Goal: Communication & Community: Participate in discussion

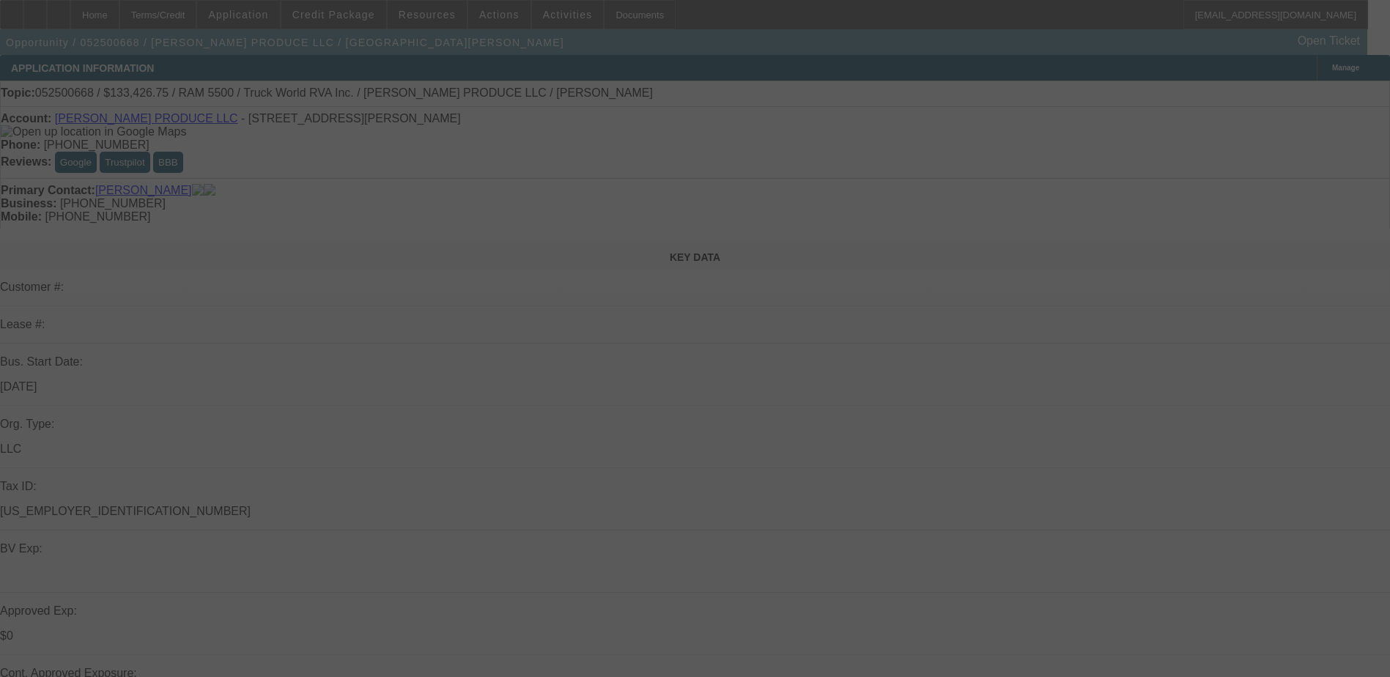
select select "0"
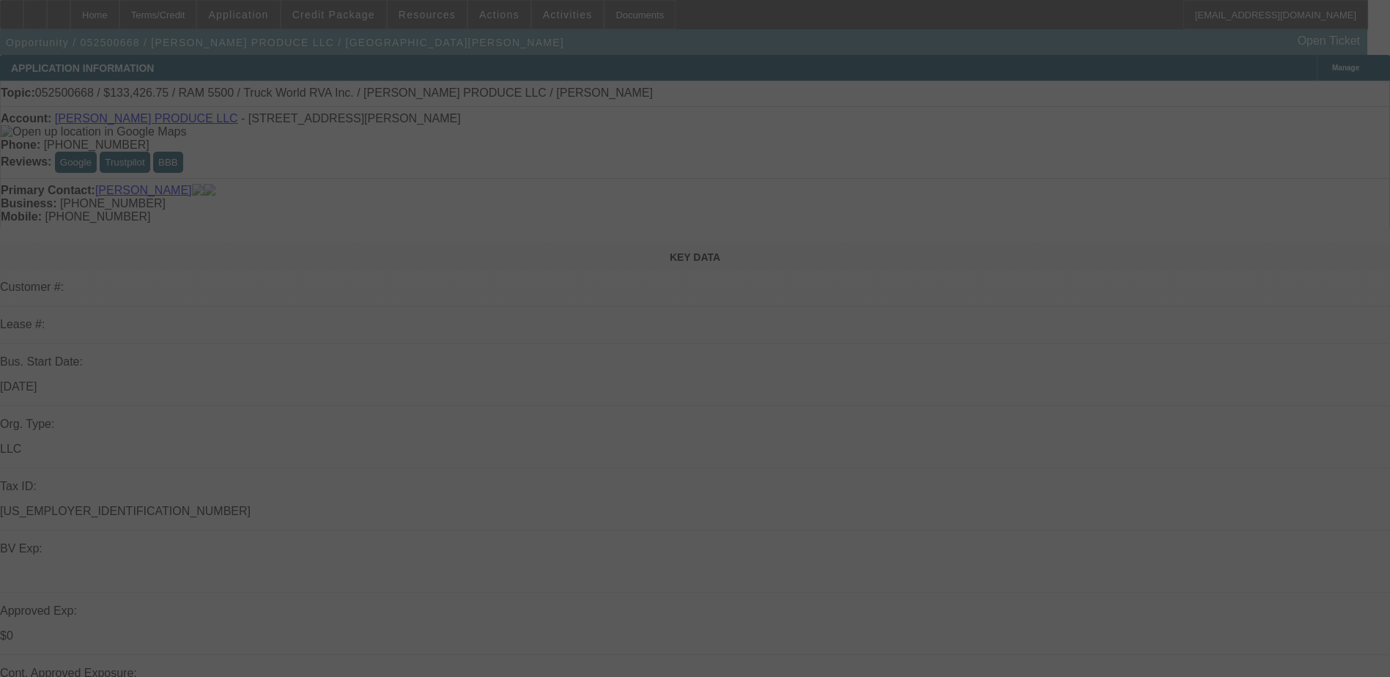
select select "0"
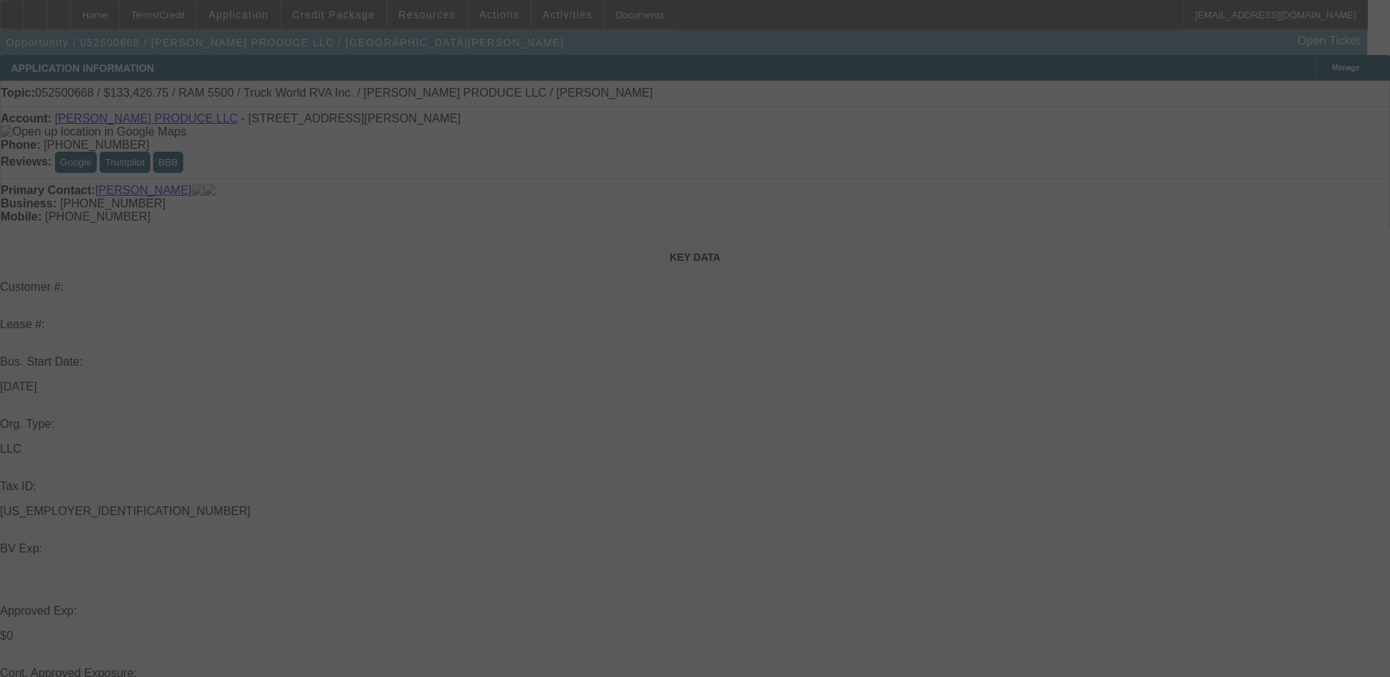
select select "0"
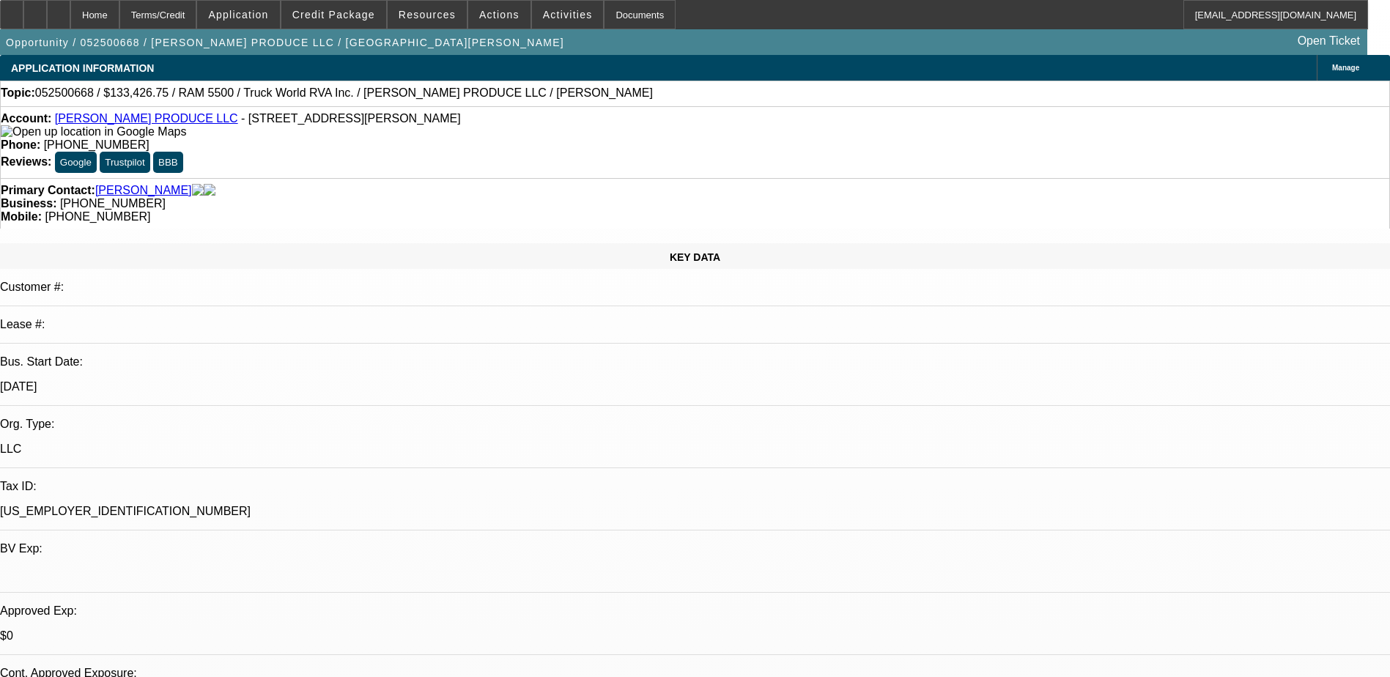
select select "1"
select select "6"
select select "1"
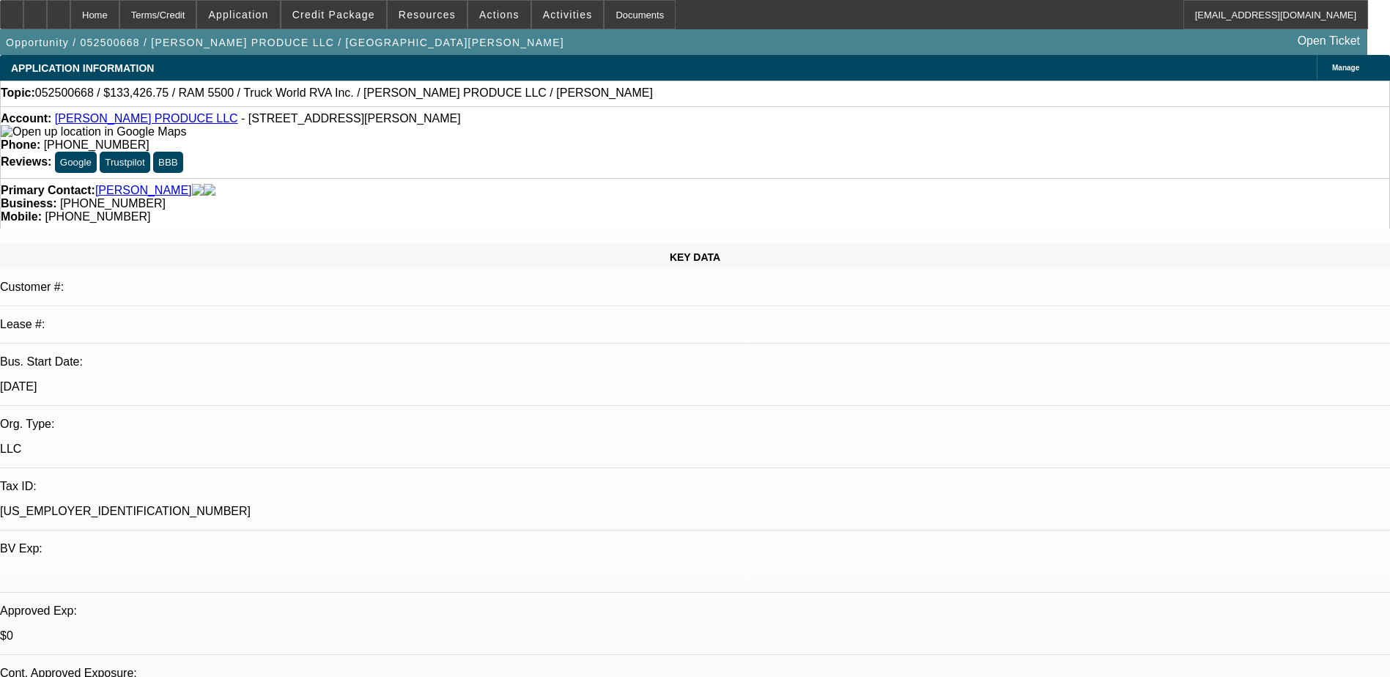
select select "6"
select select "1"
select select "6"
select select "1"
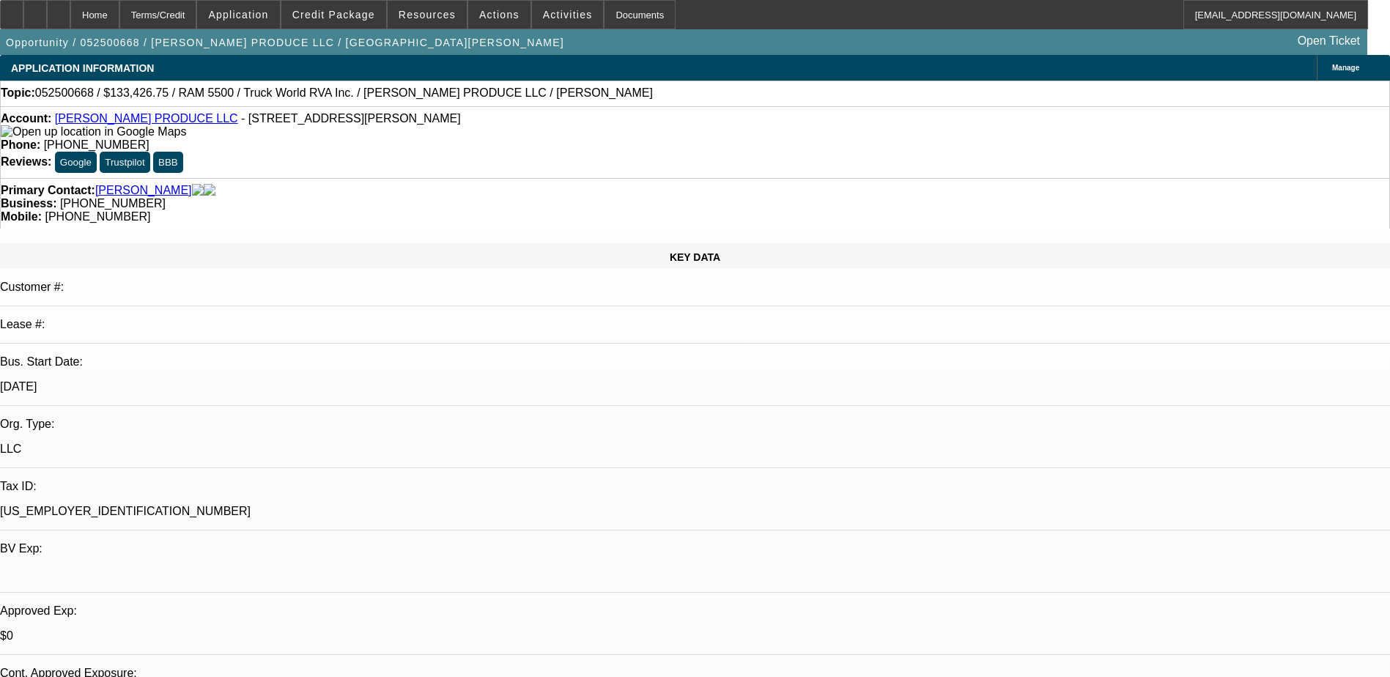
select select "1"
select select "6"
click at [361, 7] on span at bounding box center [333, 14] width 105 height 35
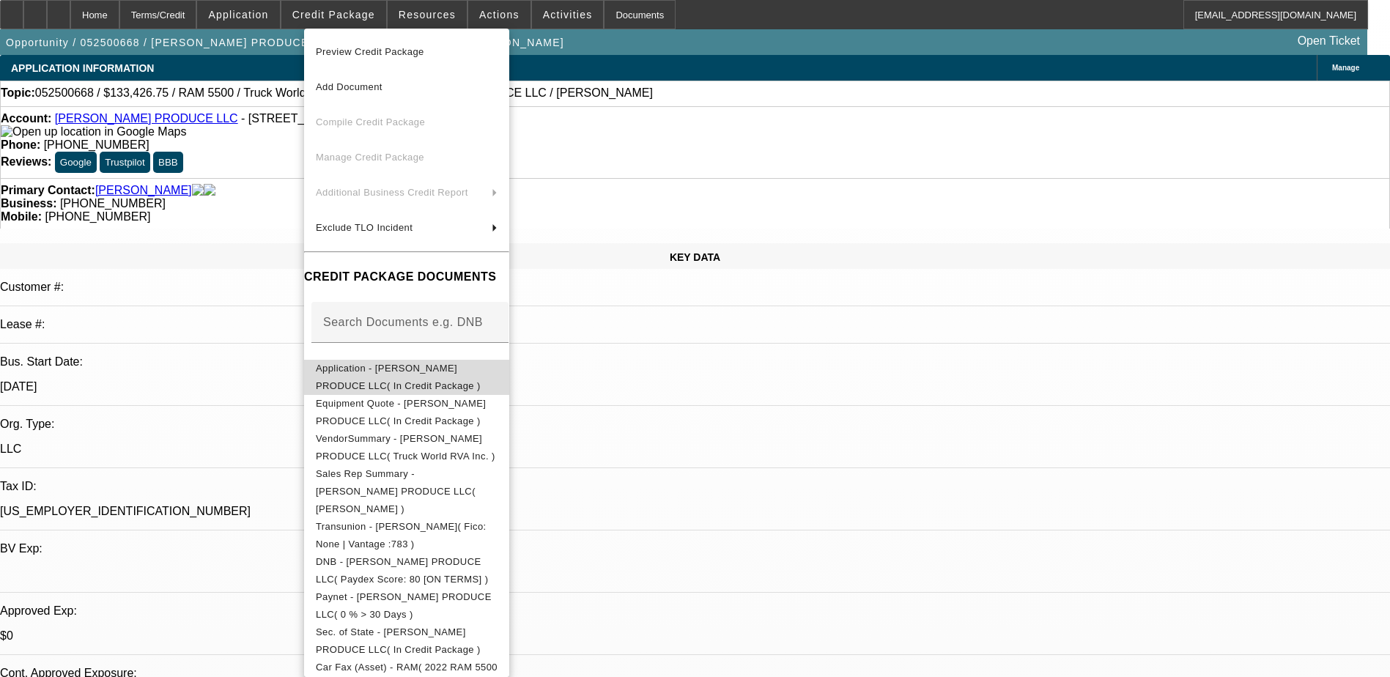
click at [433, 374] on span "Application - [PERSON_NAME] PRODUCE LLC( In Credit Package )" at bounding box center [398, 377] width 165 height 29
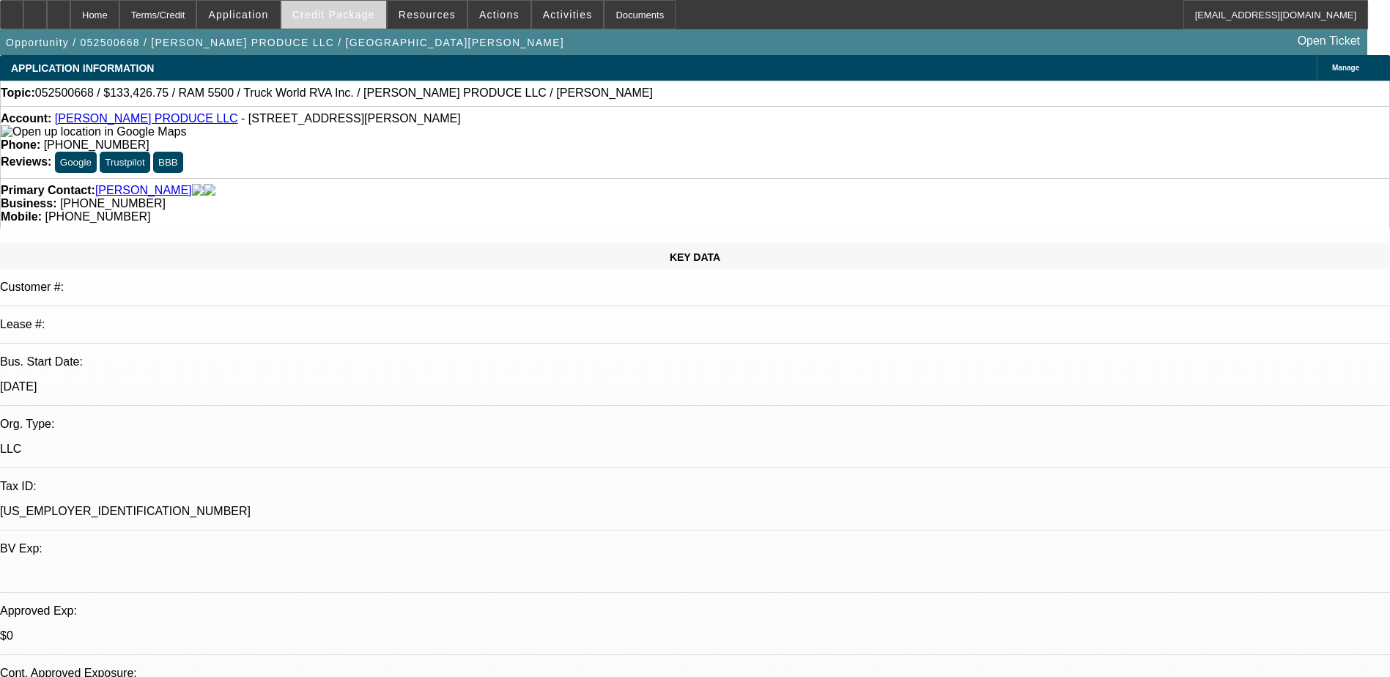
click at [329, 9] on span "Credit Package" at bounding box center [333, 15] width 83 height 12
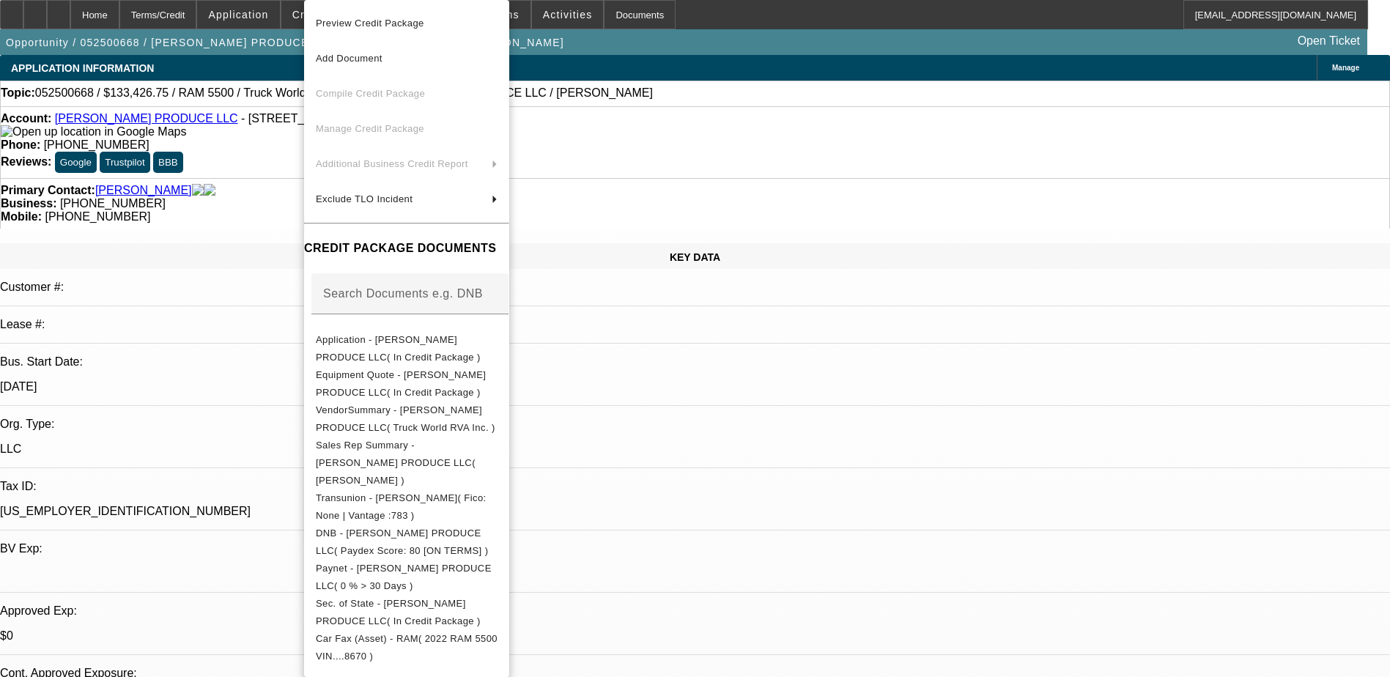
drag, startPoint x: 376, startPoint y: 333, endPoint x: 1887, endPoint y: 429, distance: 1514.3
click at [1390, 429] on html "Home Terms/Credit Application Credit Package Resources Actions Activities Docum…" at bounding box center [695, 338] width 1390 height 677
click at [788, 25] on div at bounding box center [695, 338] width 1390 height 677
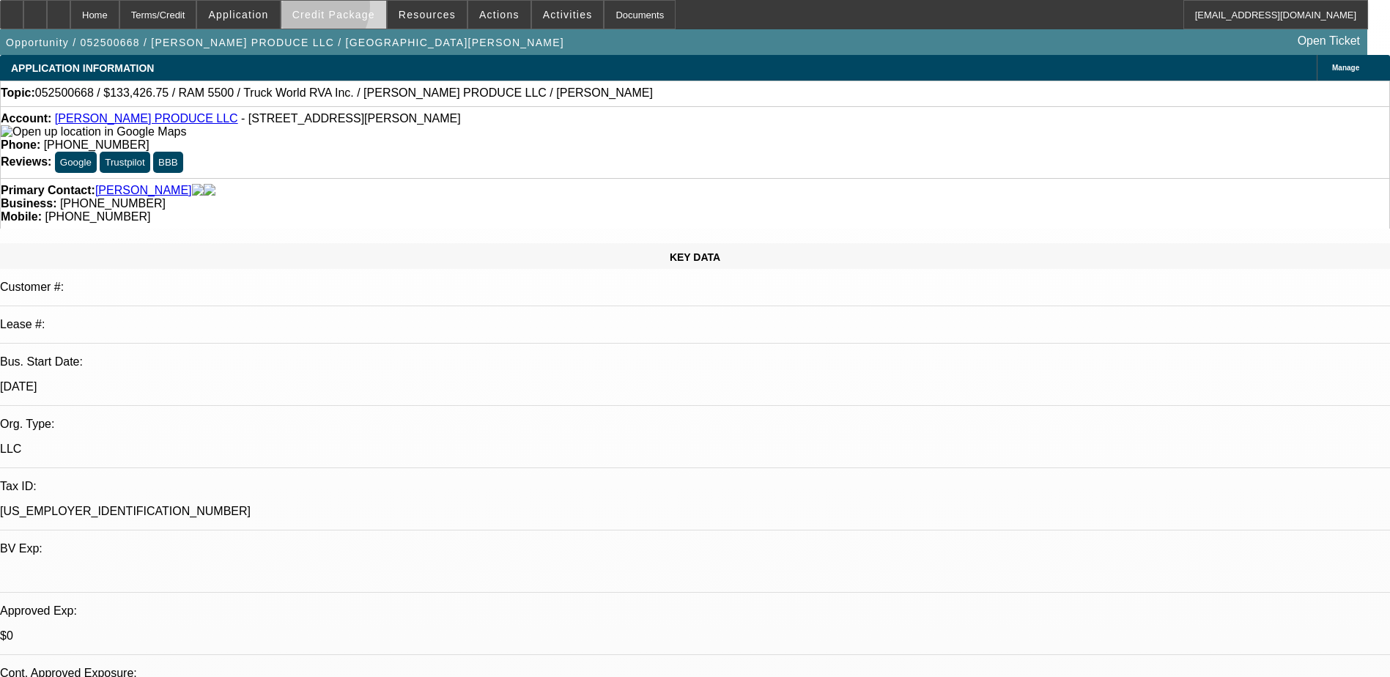
click at [333, 10] on span "Credit Package" at bounding box center [333, 15] width 83 height 12
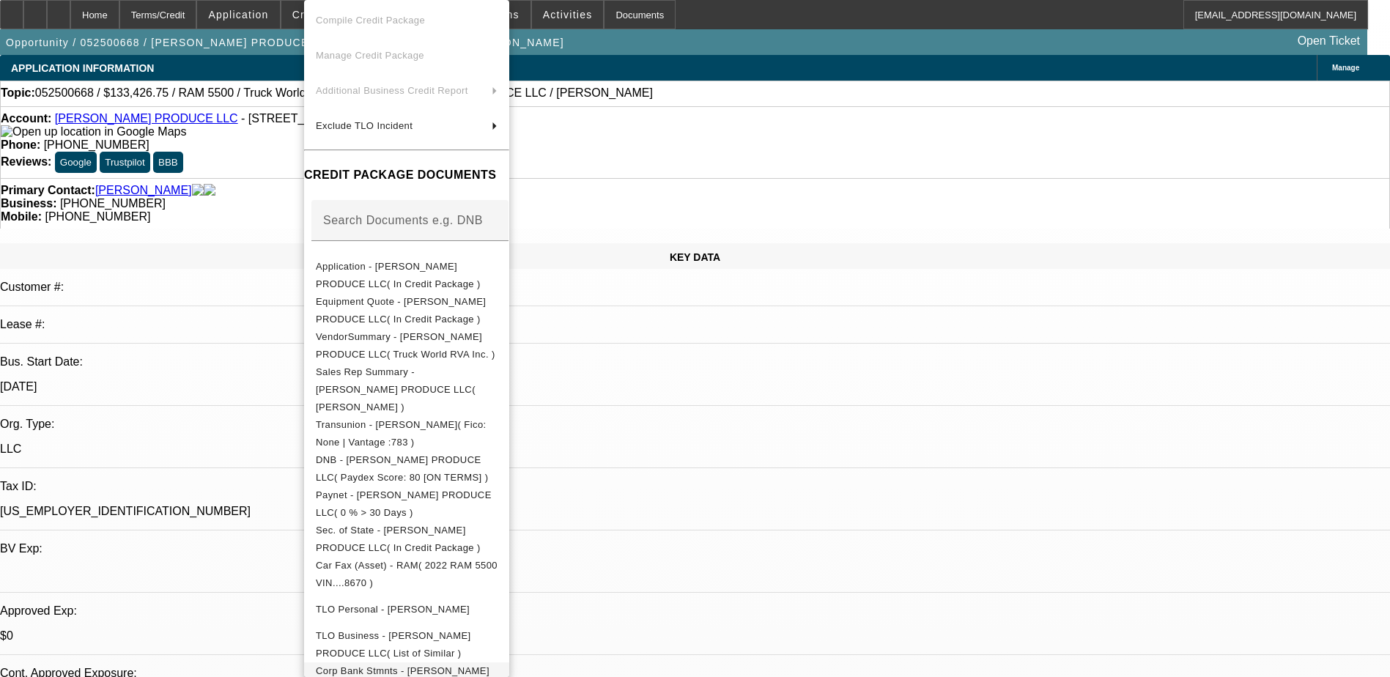
scroll to position [77, 0]
click at [490, 662] on span "Corp Bank Stmnts - [PERSON_NAME] PRODUCE LLC( (Acct) [PERSON_NAME] PRODUCE LLC )" at bounding box center [403, 685] width 174 height 46
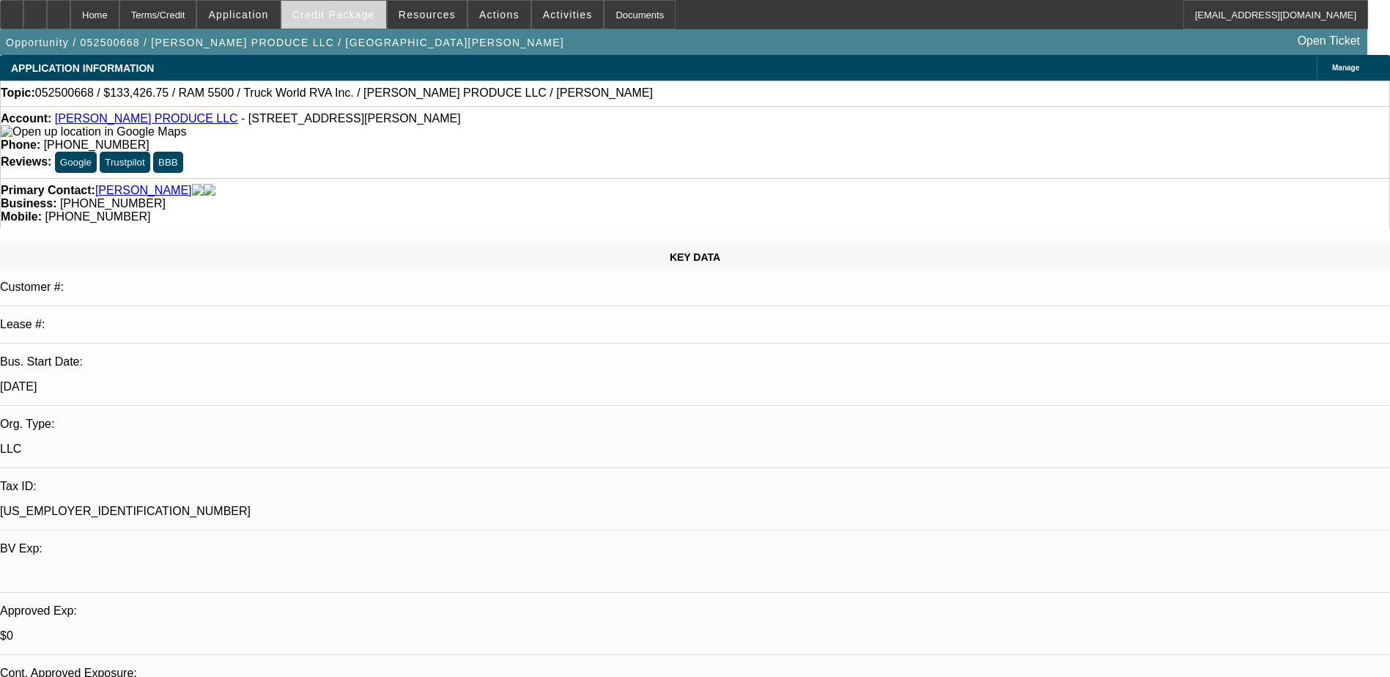
click at [336, 14] on span "Credit Package" at bounding box center [333, 15] width 83 height 12
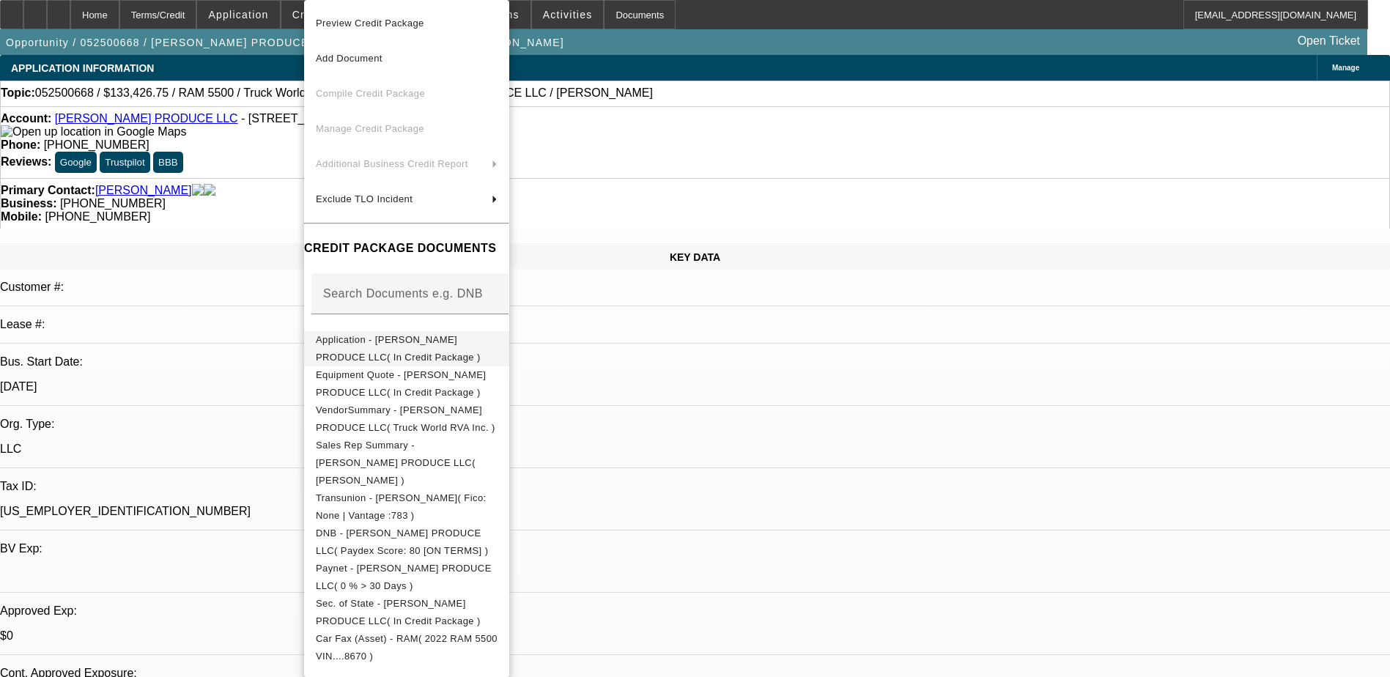
click at [472, 347] on span "Application - [PERSON_NAME] PRODUCE LLC( In Credit Package )" at bounding box center [398, 348] width 165 height 29
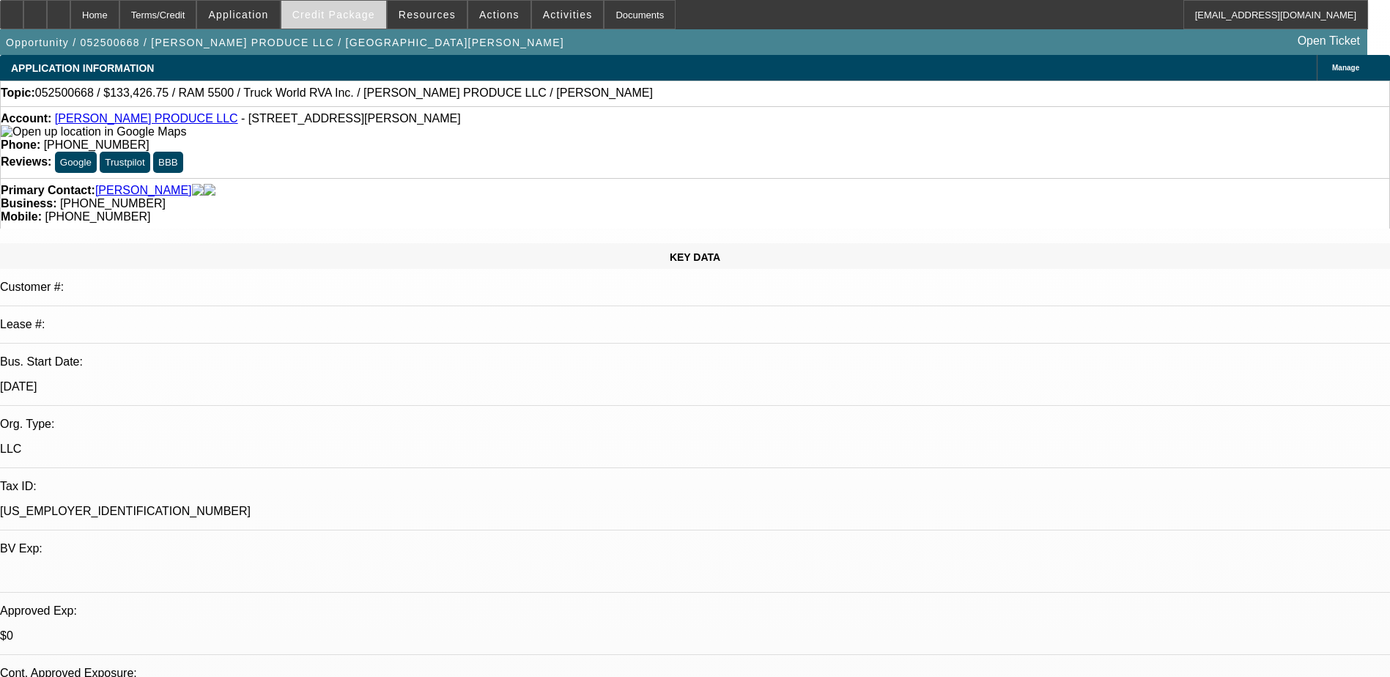
click at [344, 7] on span at bounding box center [333, 14] width 105 height 35
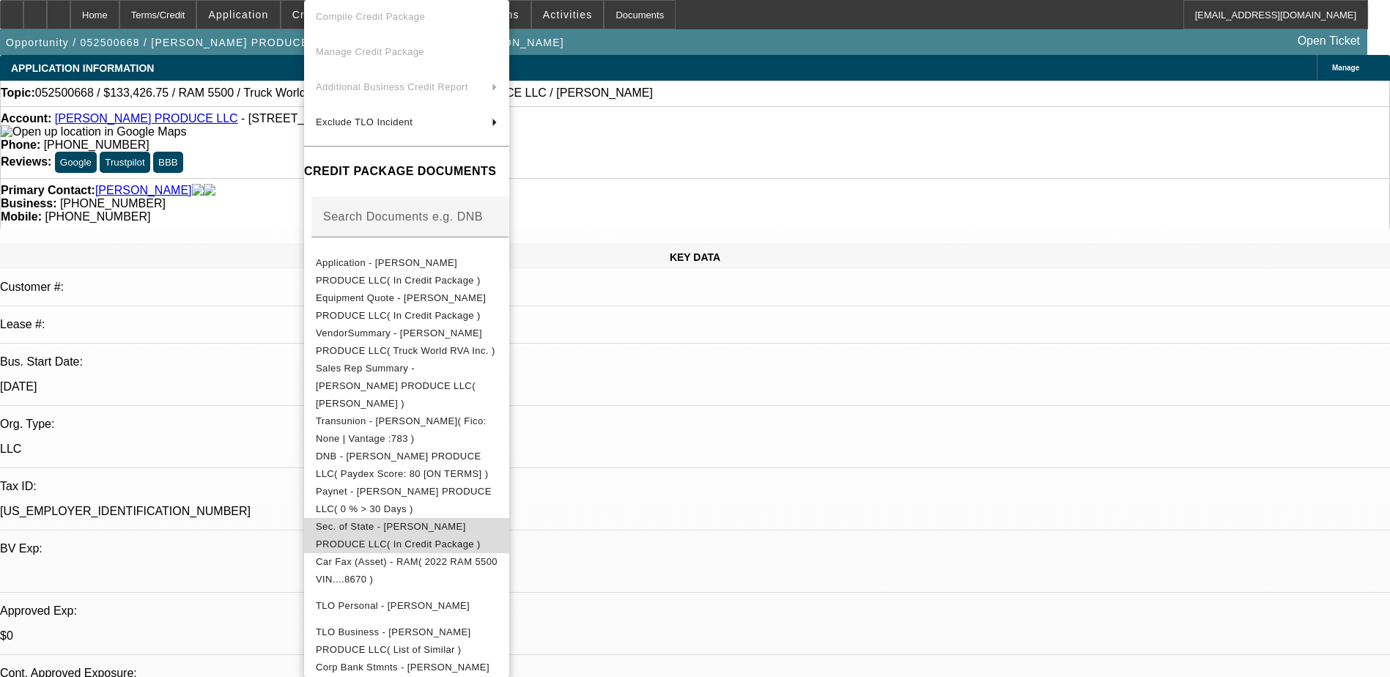
click at [430, 521] on span "Sec. of State - [PERSON_NAME] PRODUCE LLC( In Credit Package )" at bounding box center [398, 535] width 165 height 29
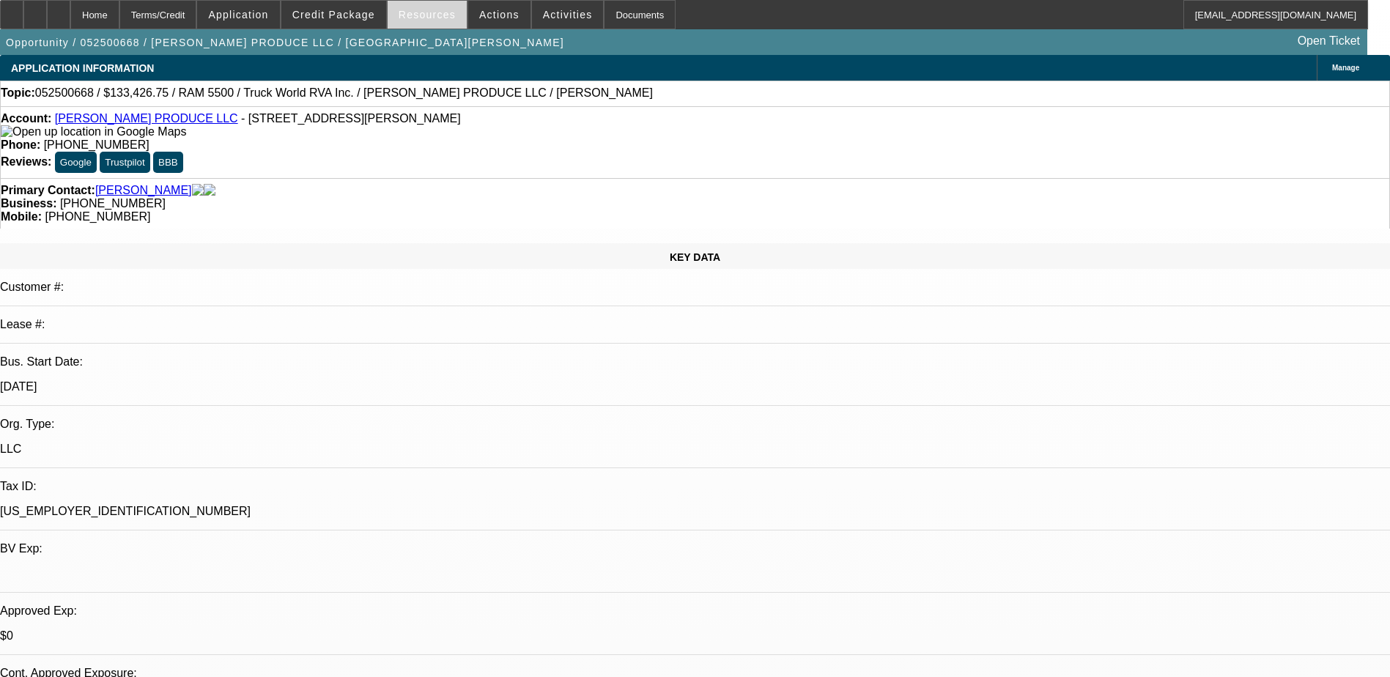
click at [417, 14] on span "Resources" at bounding box center [427, 15] width 57 height 12
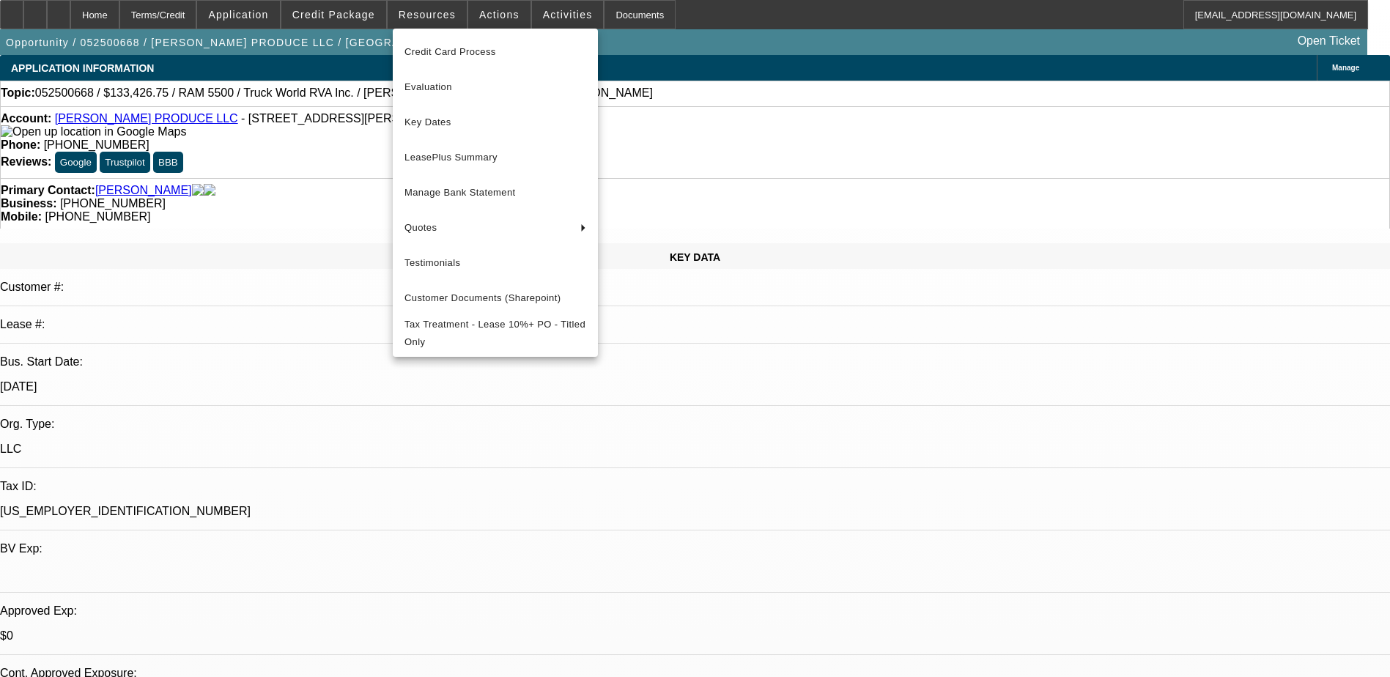
click at [355, 14] on div at bounding box center [695, 338] width 1390 height 677
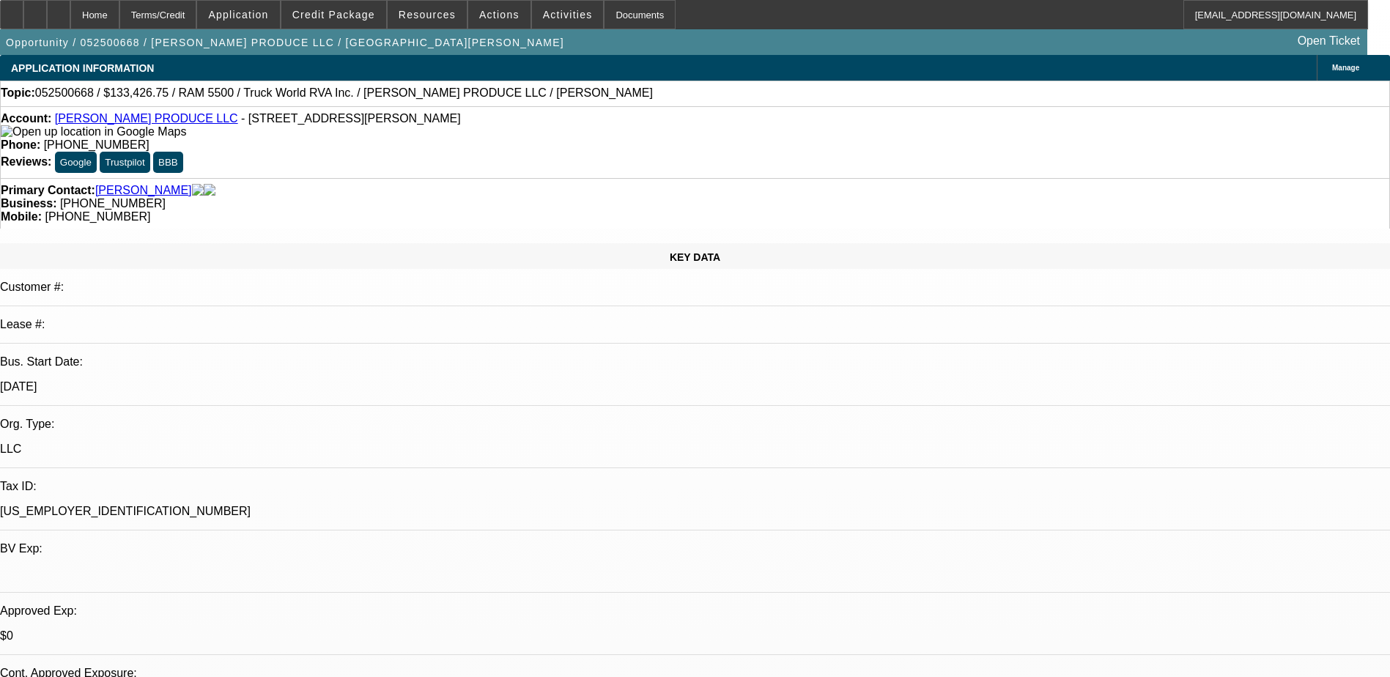
click at [355, 14] on span "Credit Package" at bounding box center [333, 15] width 83 height 12
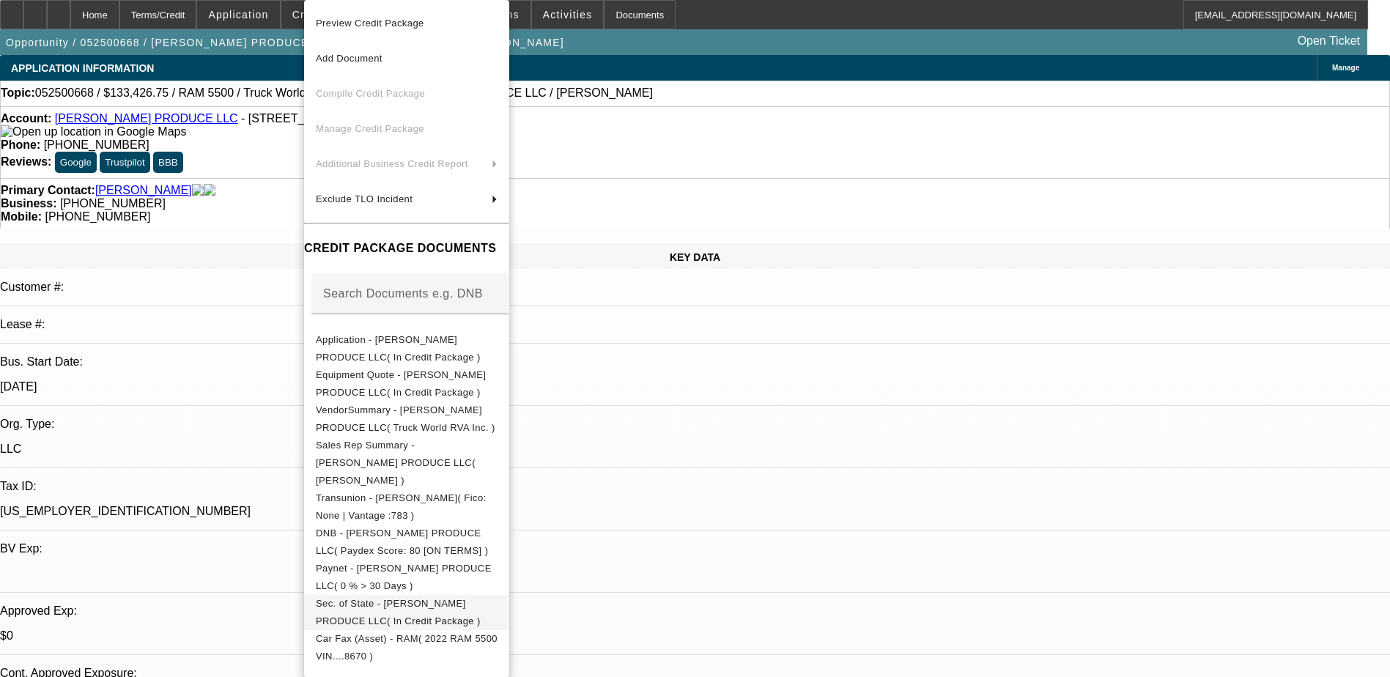
click at [402, 598] on span "Sec. of State - [PERSON_NAME] PRODUCE LLC( In Credit Package )" at bounding box center [398, 612] width 165 height 29
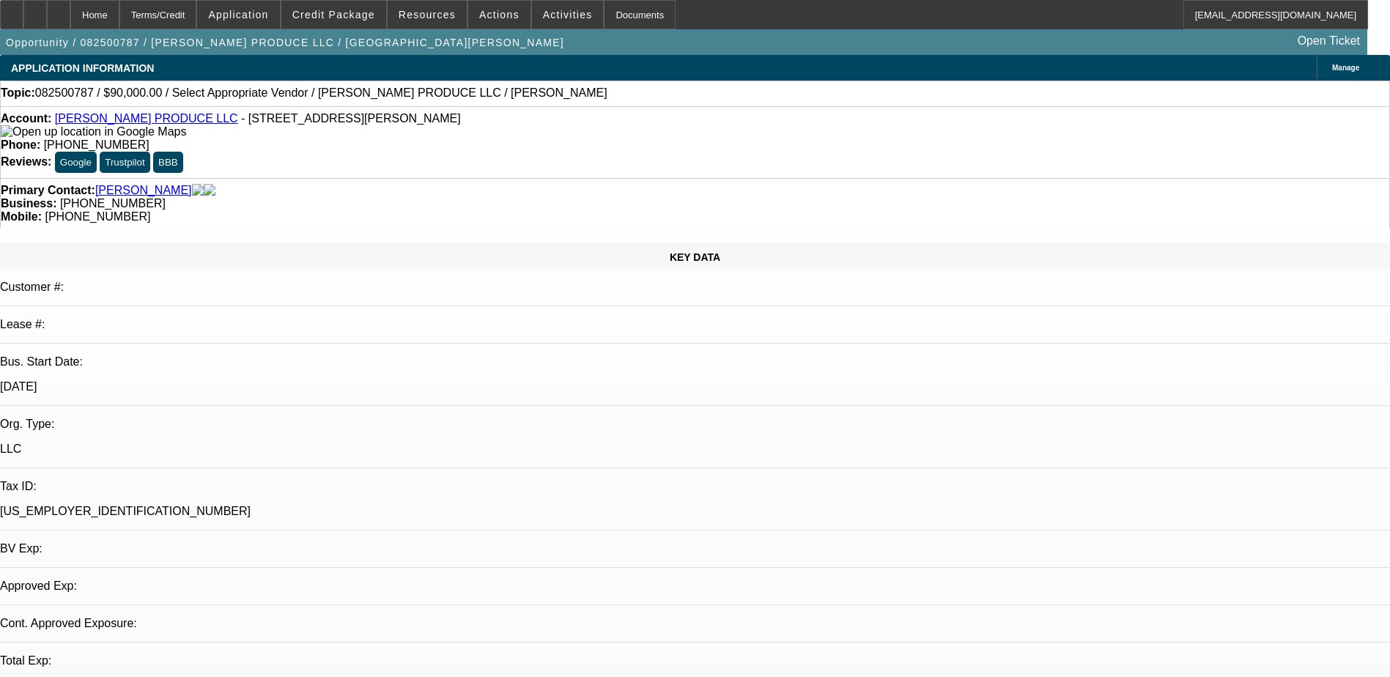
select select "0"
select select "2"
select select "0.1"
select select "1"
select select "2"
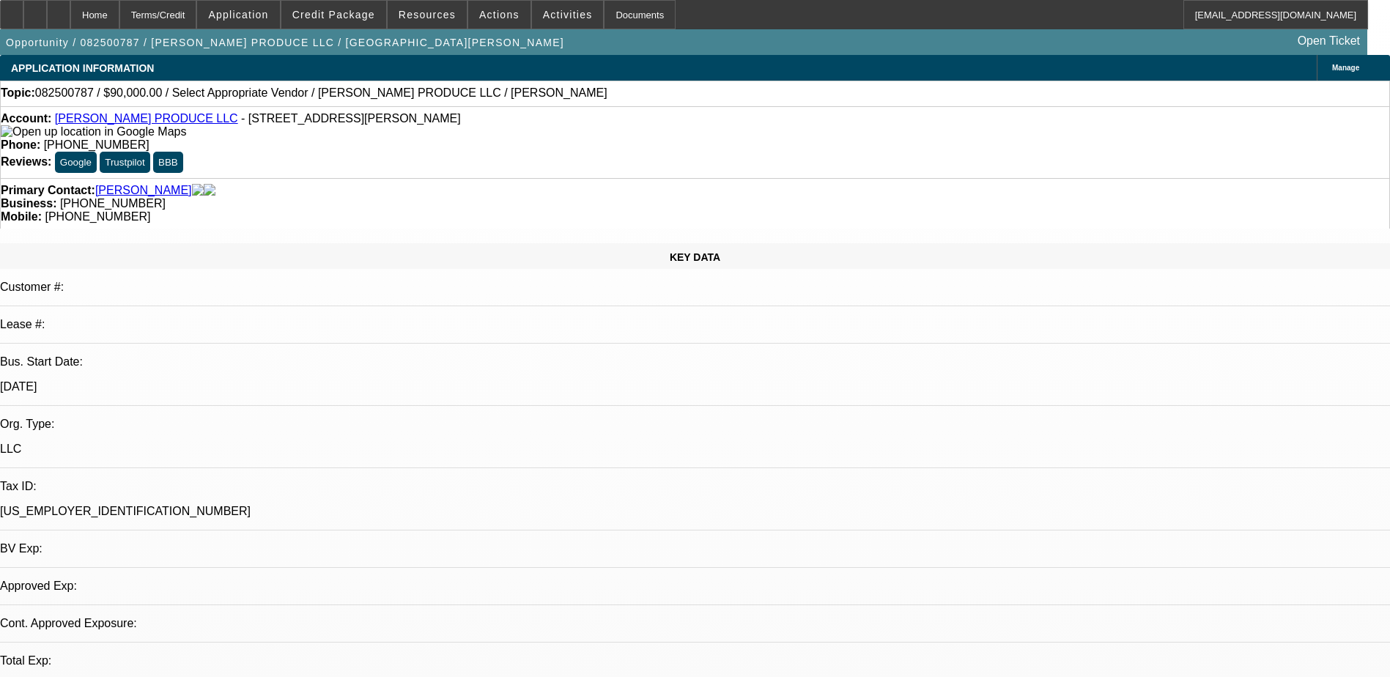
select select "4"
radio input "true"
drag, startPoint x: 1113, startPoint y: 272, endPoint x: 1111, endPoint y: 279, distance: 7.7
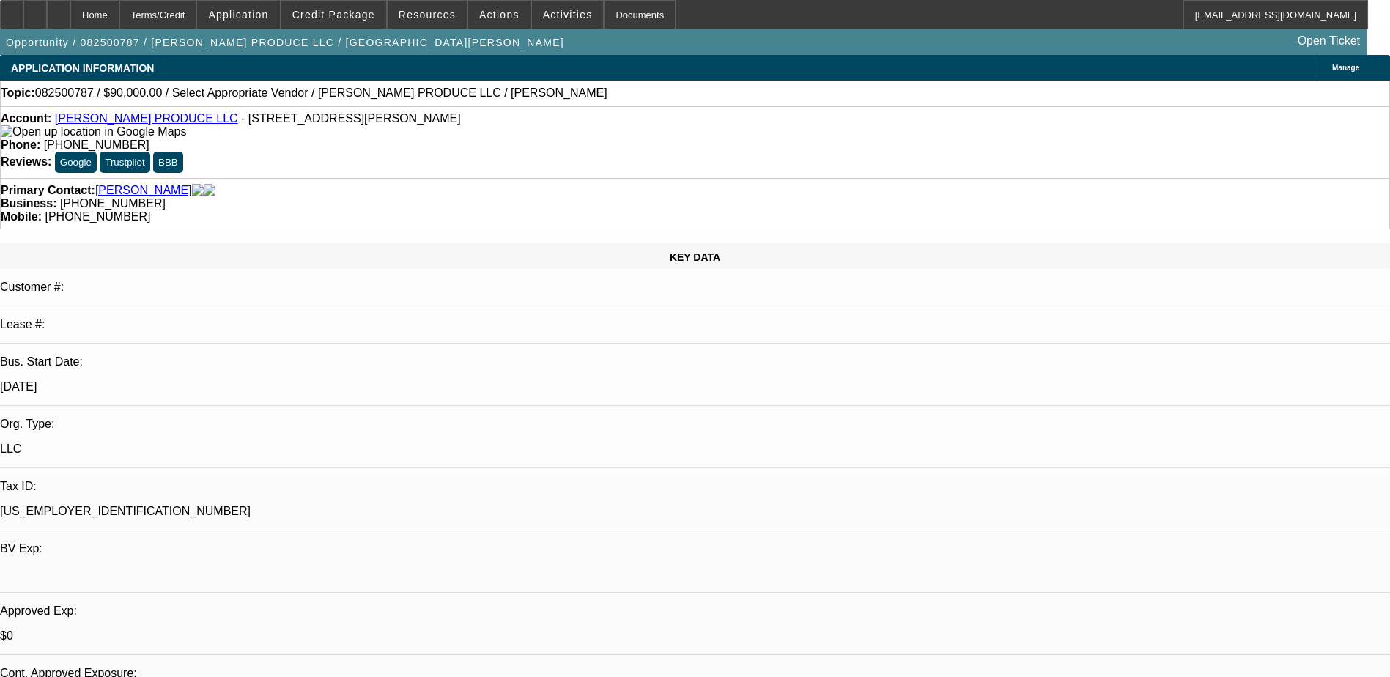
paste textarea "https://www.davisautosales.com/"
type textarea "https://www.davisautosales.com/ getting truck from here"
radio input "true"
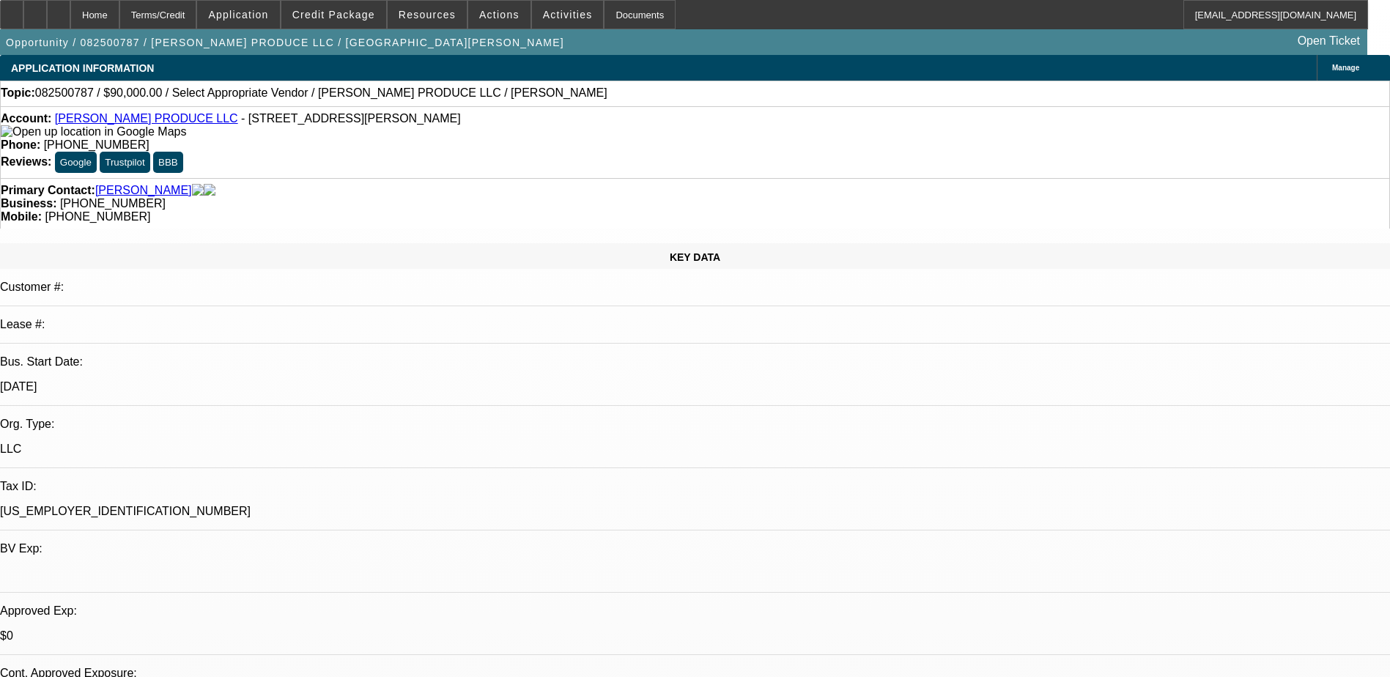
drag, startPoint x: 1113, startPoint y: 239, endPoint x: 1039, endPoint y: 128, distance: 133.4
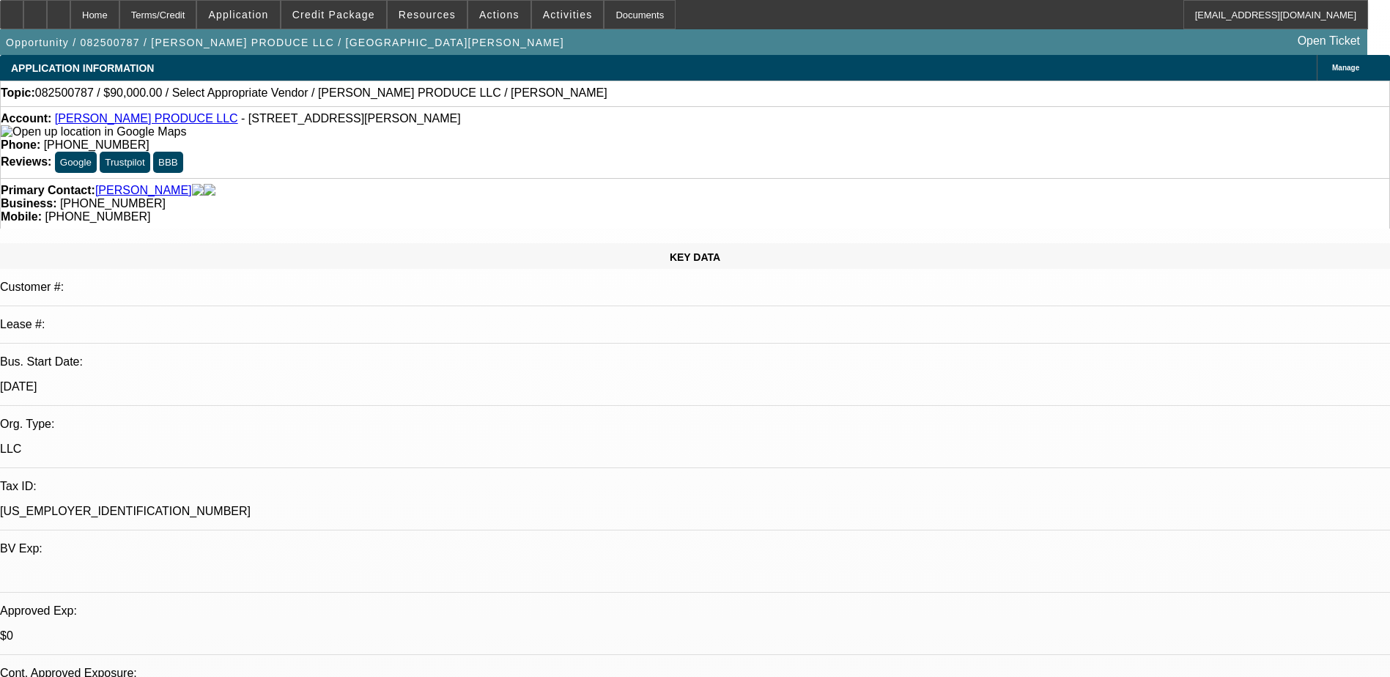
click at [1332, 70] on span "Manage" at bounding box center [1345, 68] width 27 height 8
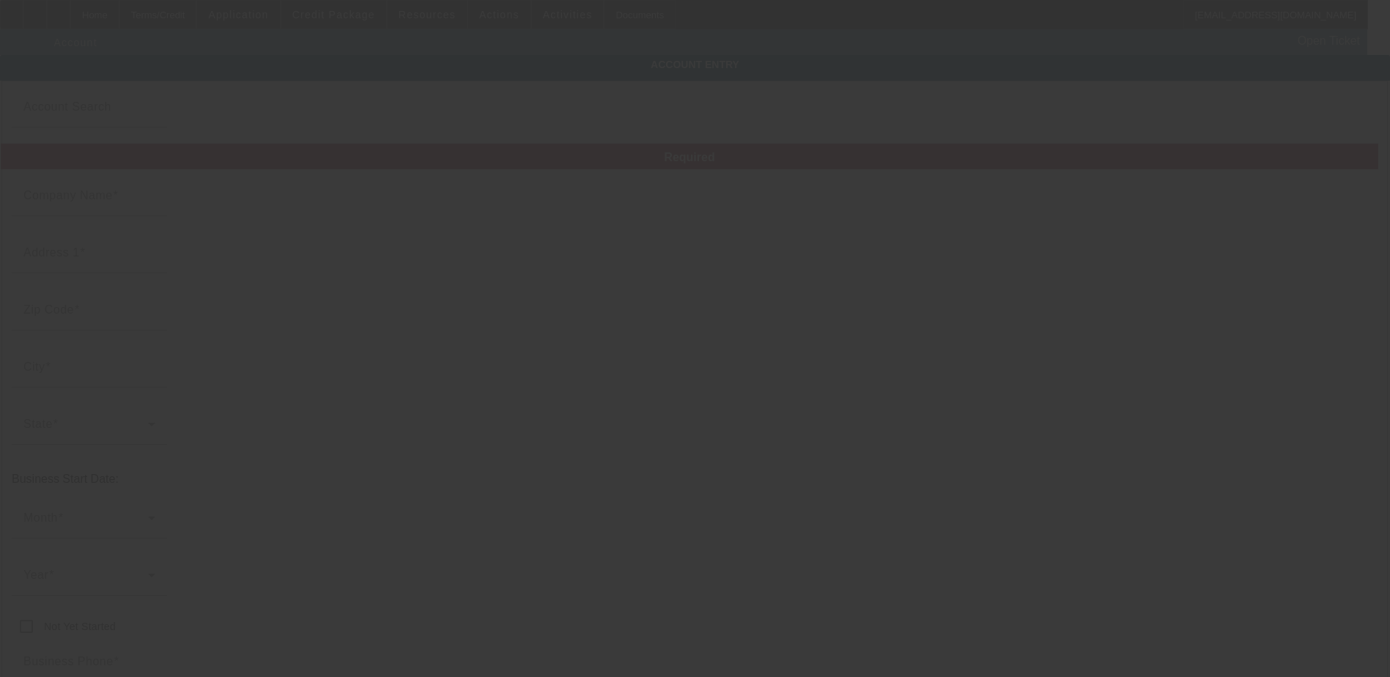
type input "[PERSON_NAME] PRODUCE LLC"
type input "5324 Williamson Rd"
type input "24012"
type input "Roanoke"
type input "[PHONE_NUMBER]"
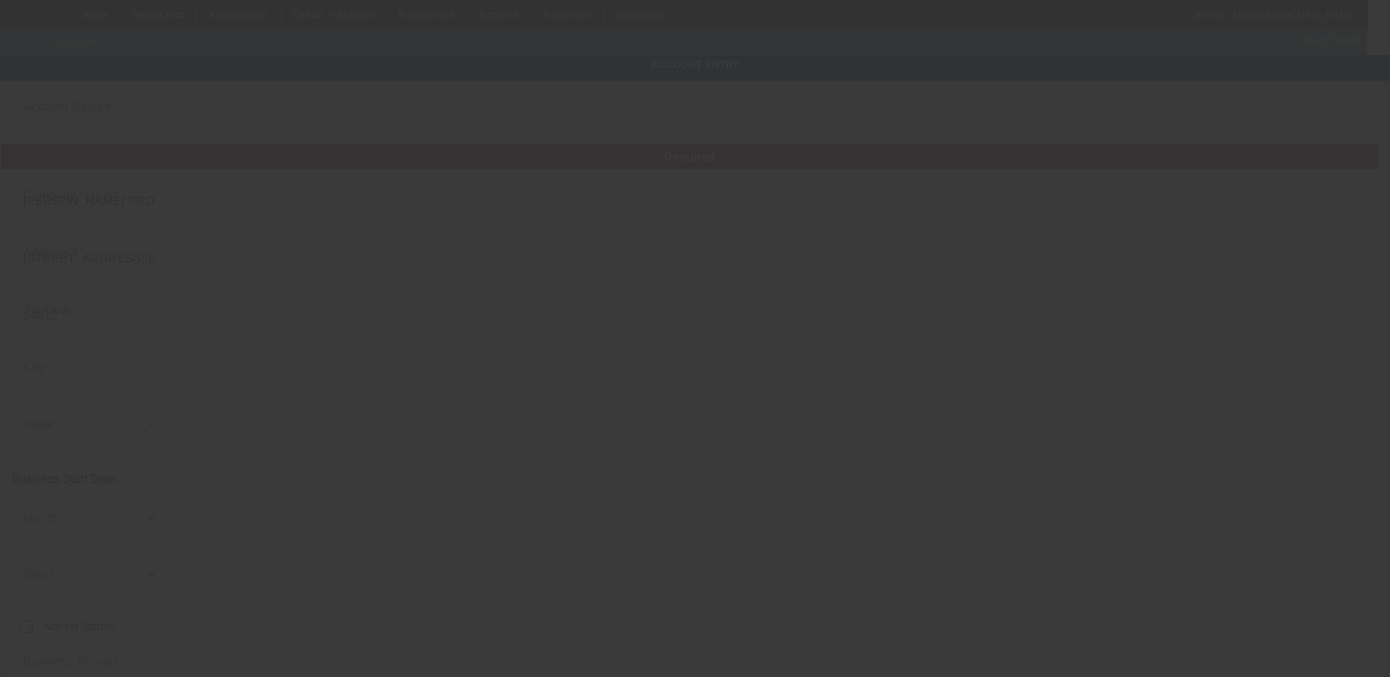
type input "clementesifuentes73@gmail.com"
type input "[US_EMPLOYER_IDENTIFICATION_NUMBER]"
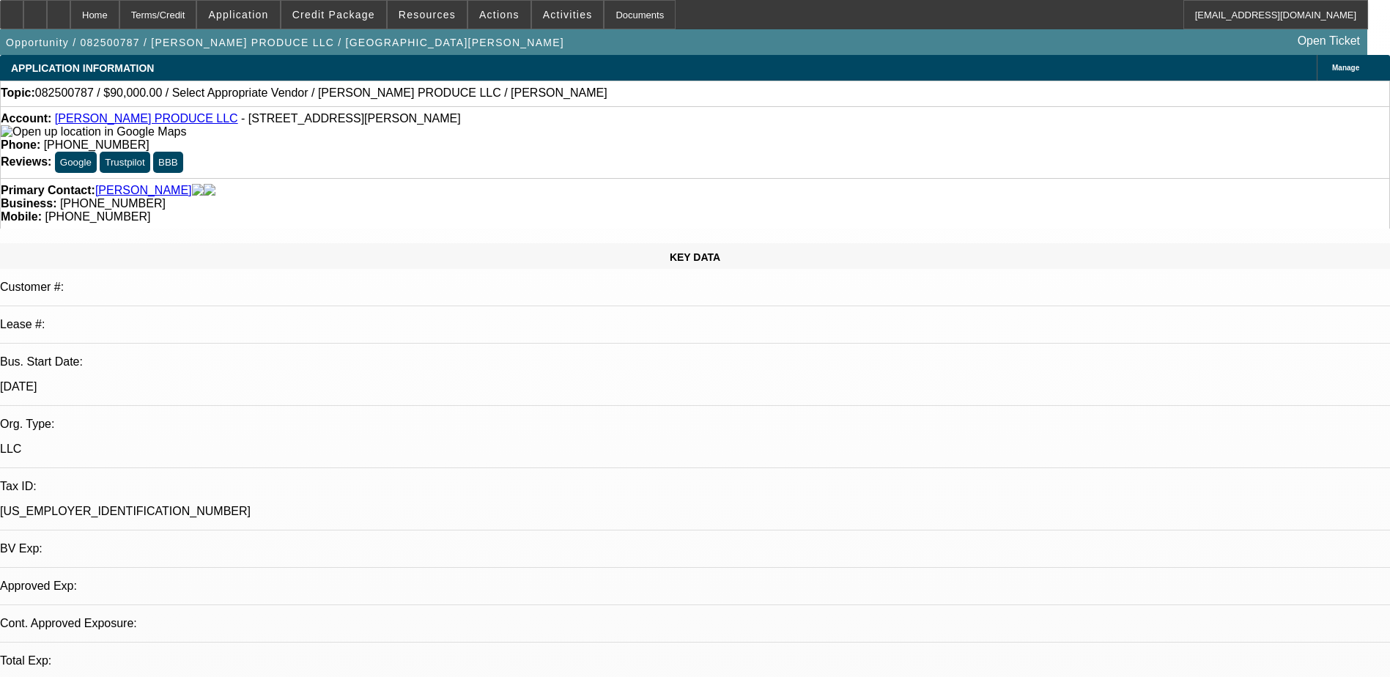
select select "0"
select select "2"
select select "0.1"
select select "4"
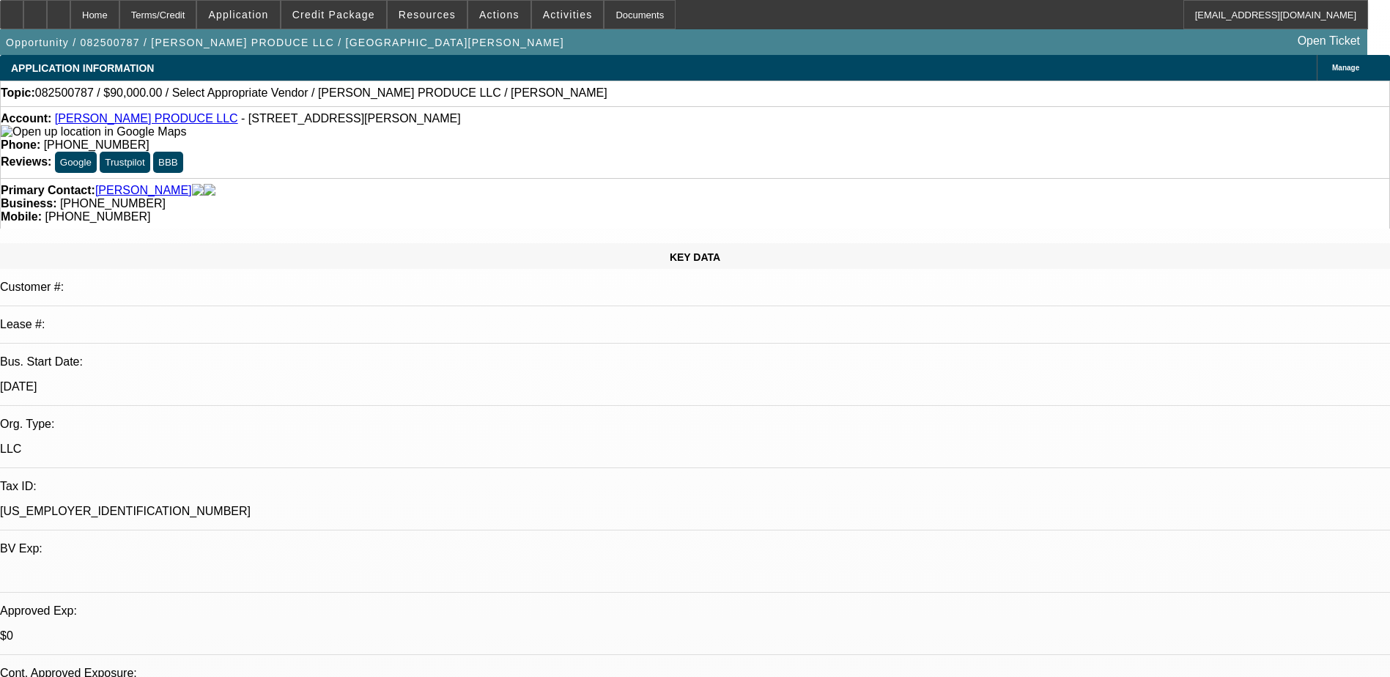
click at [339, 21] on span at bounding box center [333, 14] width 105 height 35
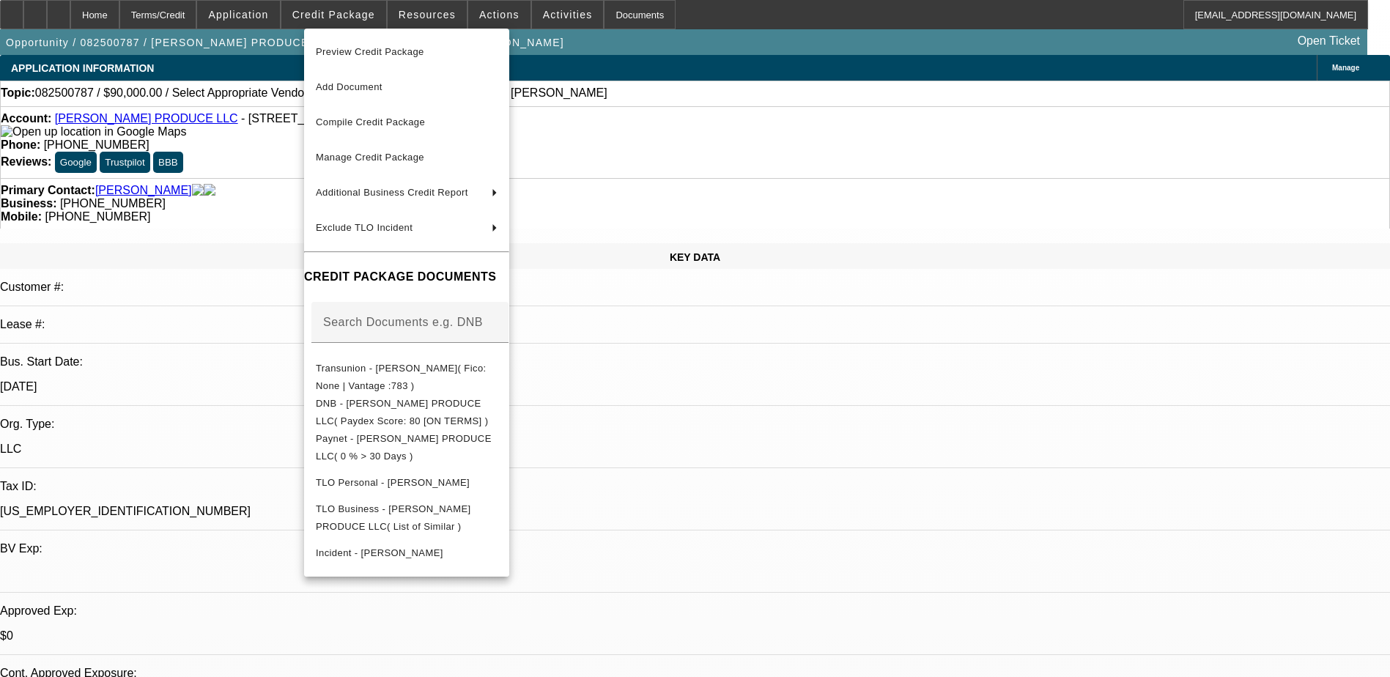
click at [64, 15] on div at bounding box center [695, 338] width 1390 height 677
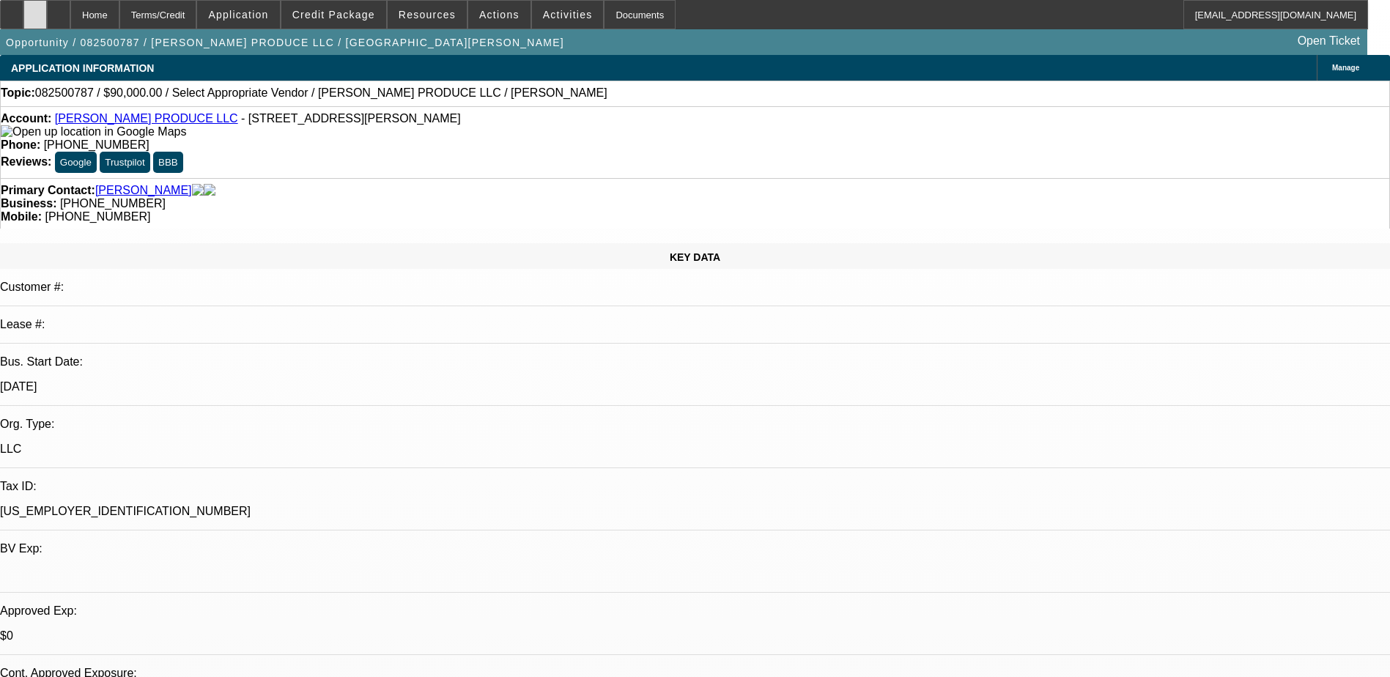
click at [47, 15] on div at bounding box center [34, 14] width 23 height 29
select select "0"
select select "2"
select select "0.1"
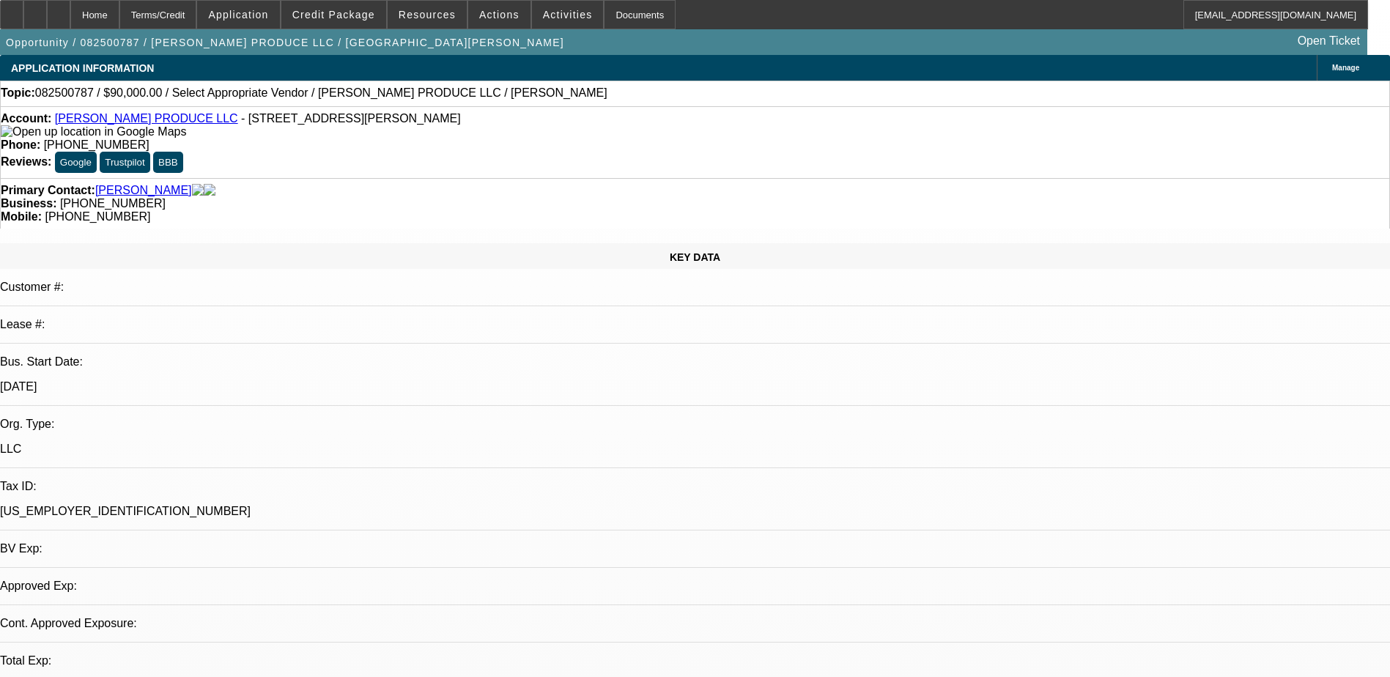
select select "4"
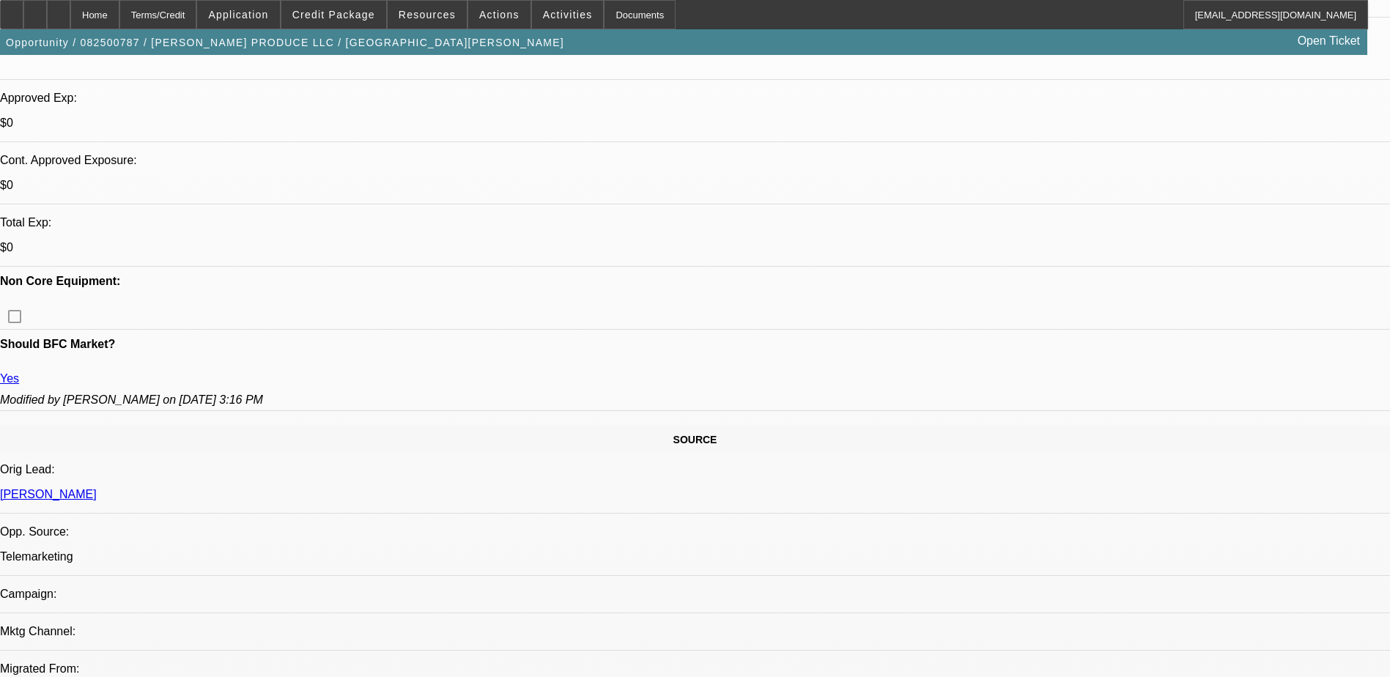
scroll to position [880, 0]
